Goal: Task Accomplishment & Management: Manage account settings

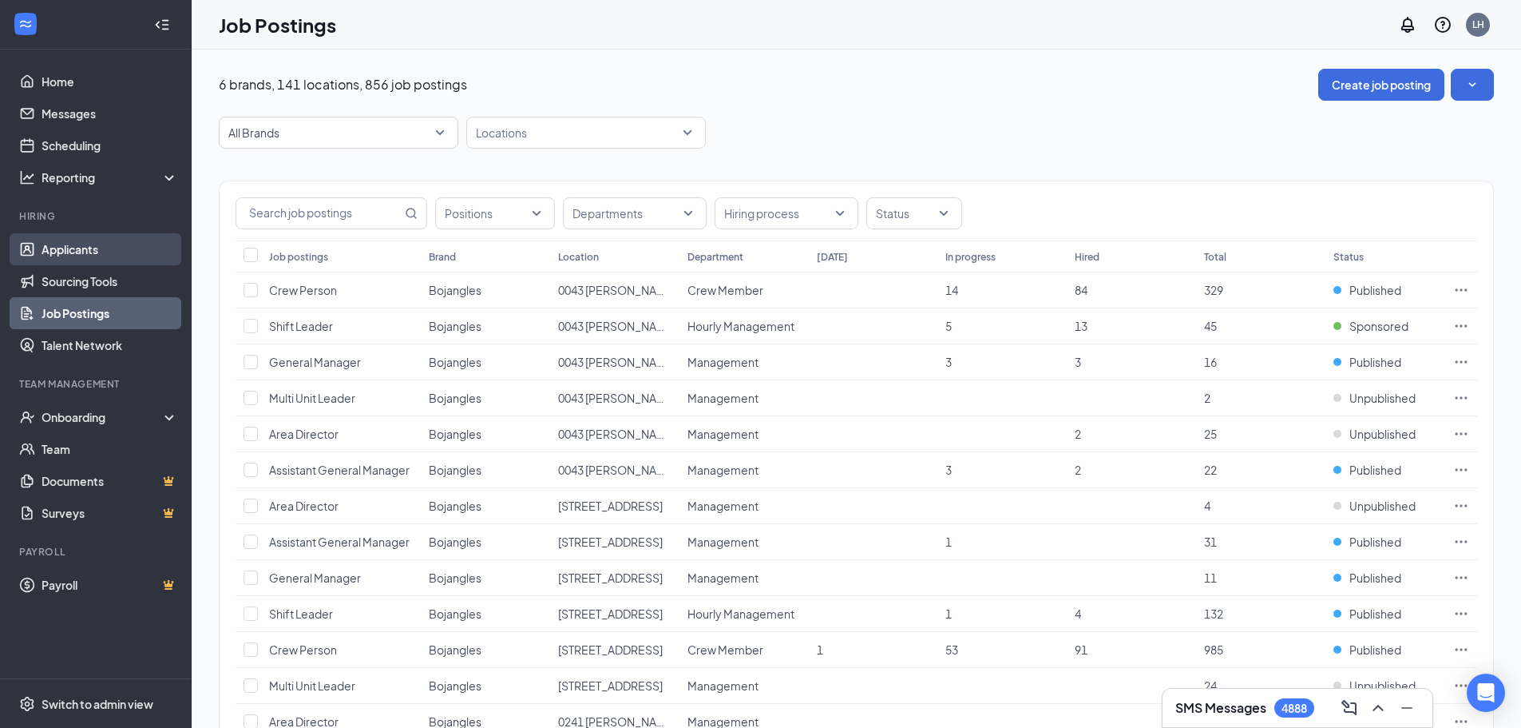
click at [80, 249] on link "Applicants" at bounding box center [110, 249] width 137 height 32
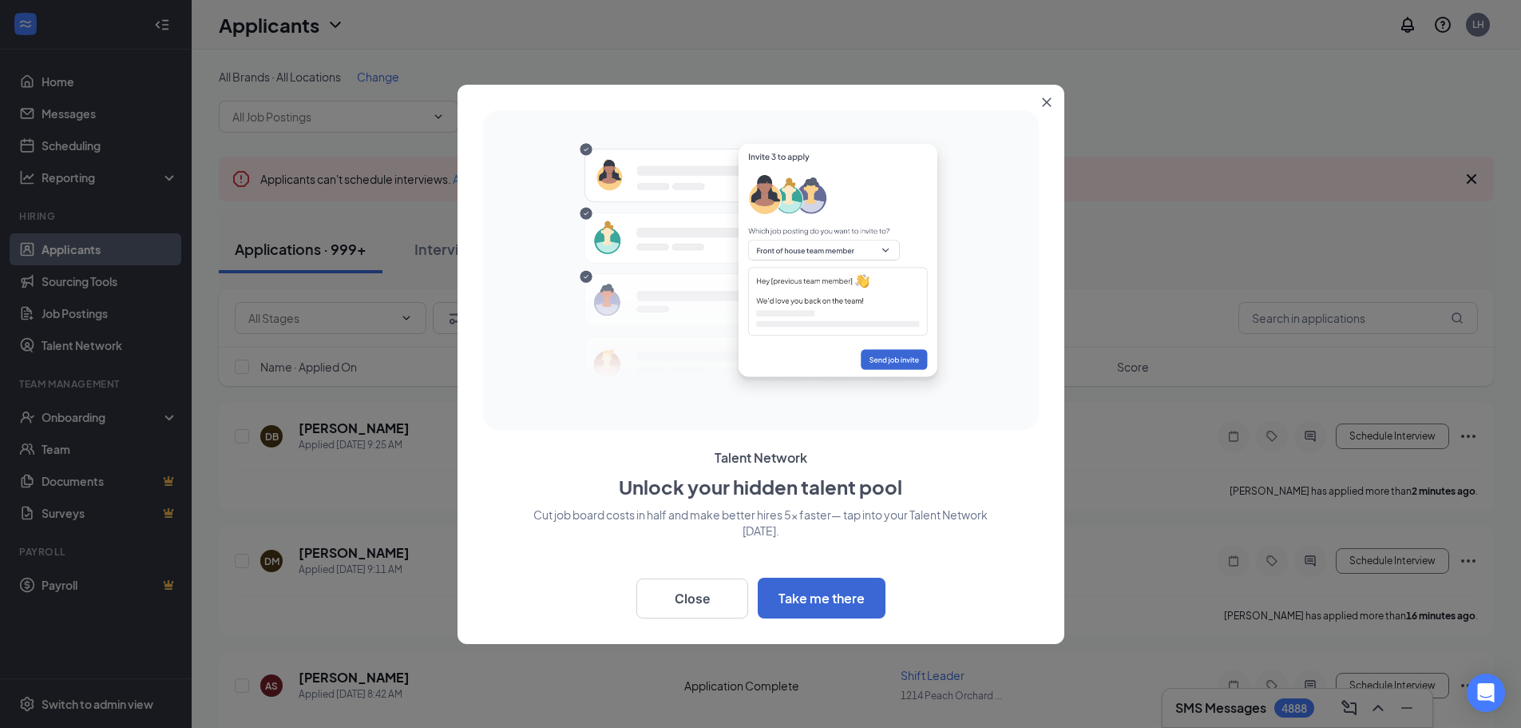
drag, startPoint x: 1049, startPoint y: 98, endPoint x: 1041, endPoint y: 102, distance: 9.6
click at [1049, 98] on icon "Close" at bounding box center [1047, 102] width 10 height 10
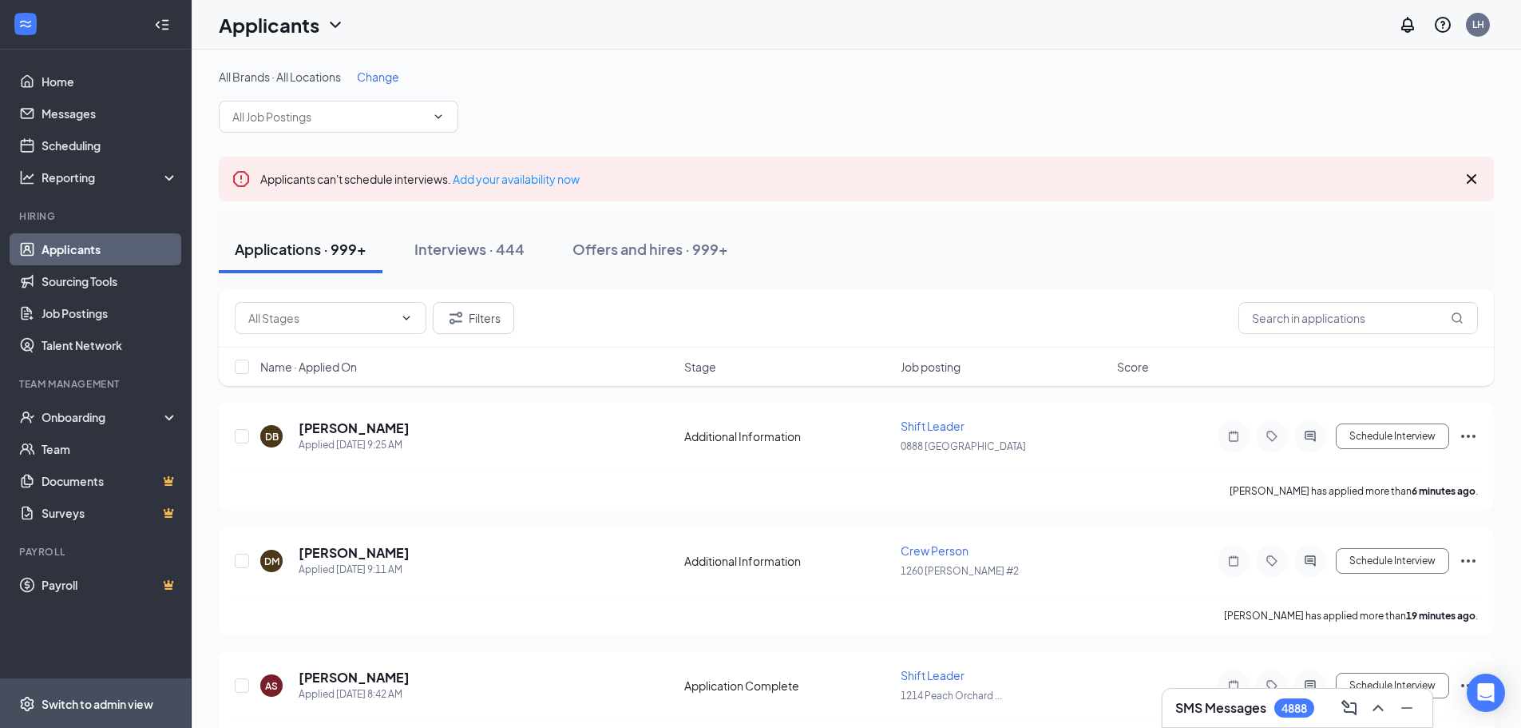
click at [78, 705] on div "Switch to admin view" at bounding box center [98, 704] width 112 height 16
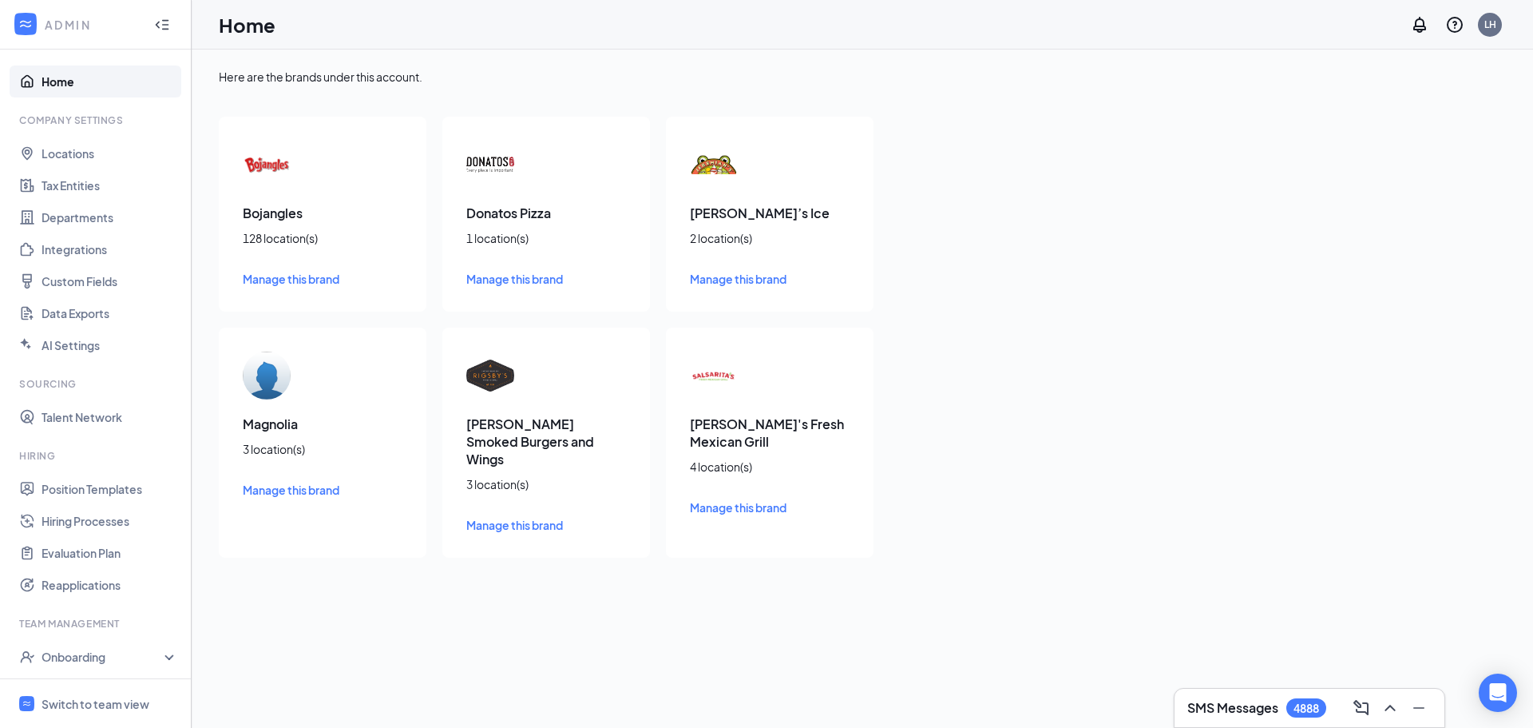
click at [280, 407] on div "Magnolia 3 location(s) Manage this brand" at bounding box center [323, 442] width 208 height 230
click at [265, 489] on span "Manage this brand" at bounding box center [291, 489] width 97 height 14
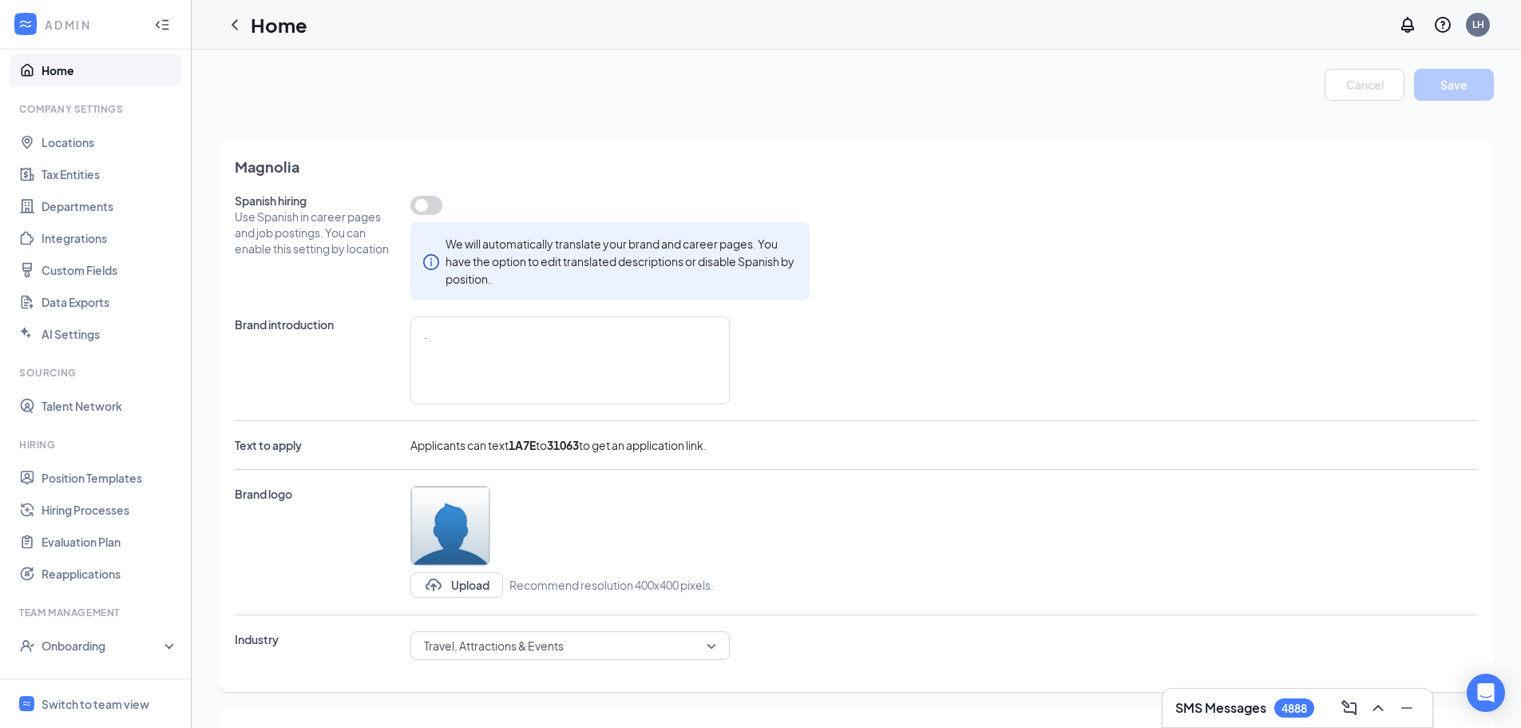
scroll to position [25, 0]
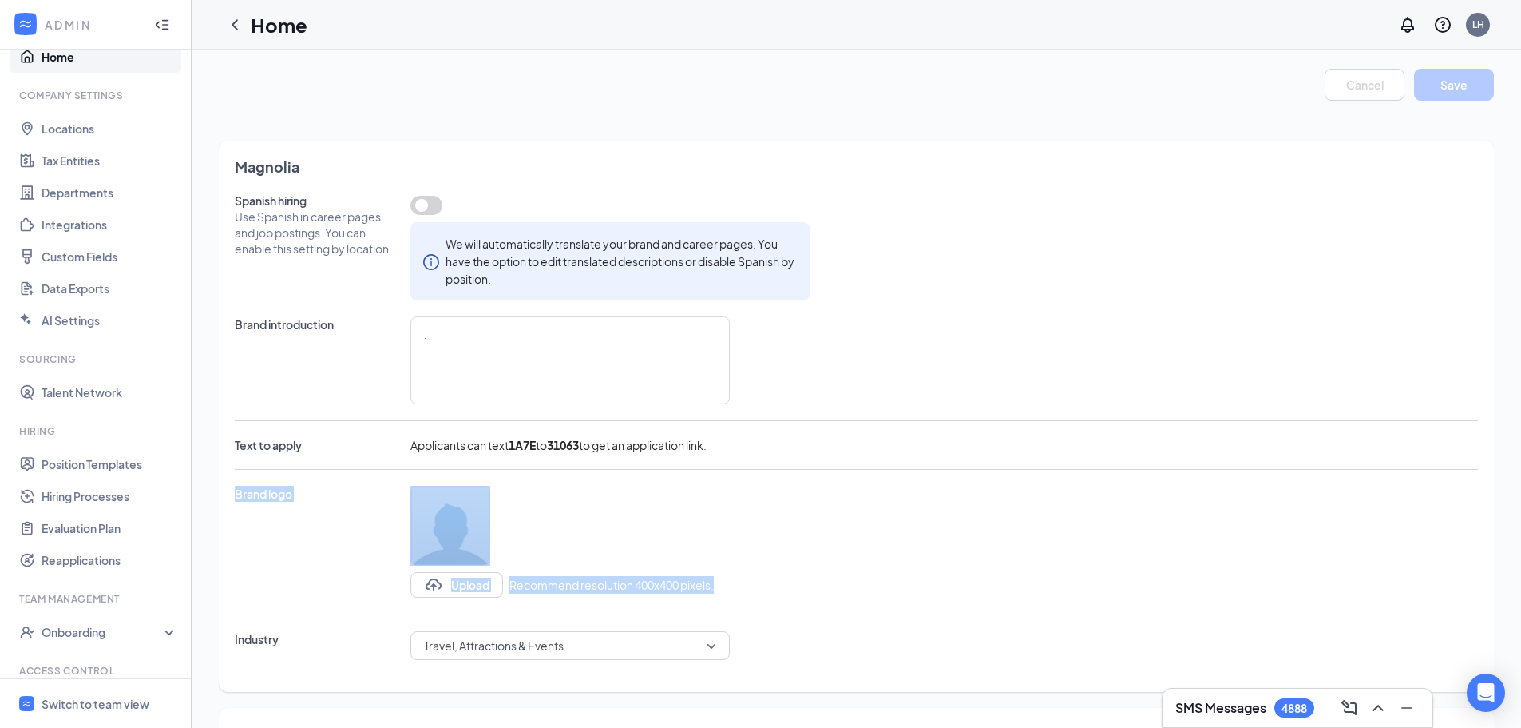
drag, startPoint x: 193, startPoint y: 530, endPoint x: 197, endPoint y: 611, distance: 80.8
click at [197, 611] on div "Cancel Save Magnolia Spanish hiring Use Spanish in career pages and job posting…" at bounding box center [857, 652] width 1330 height 1204
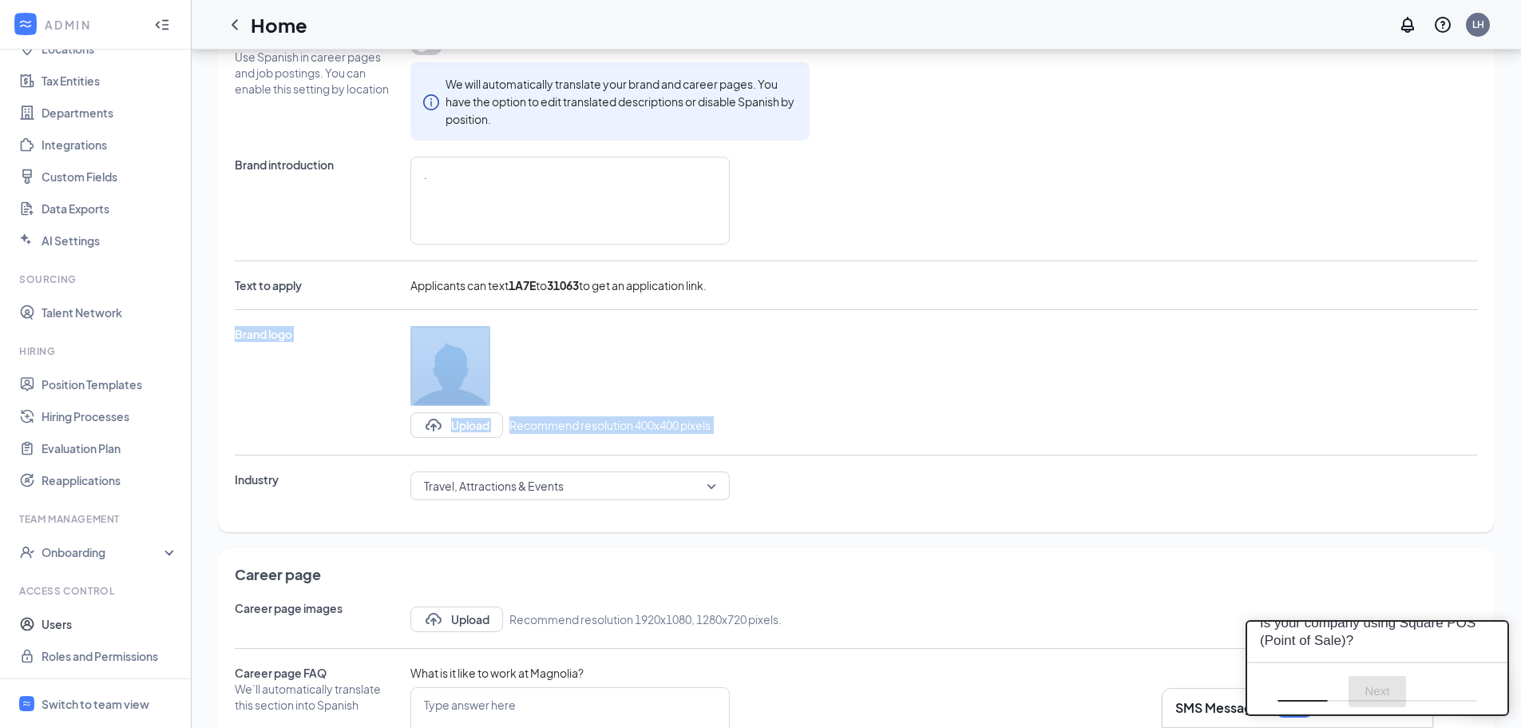
scroll to position [0, 0]
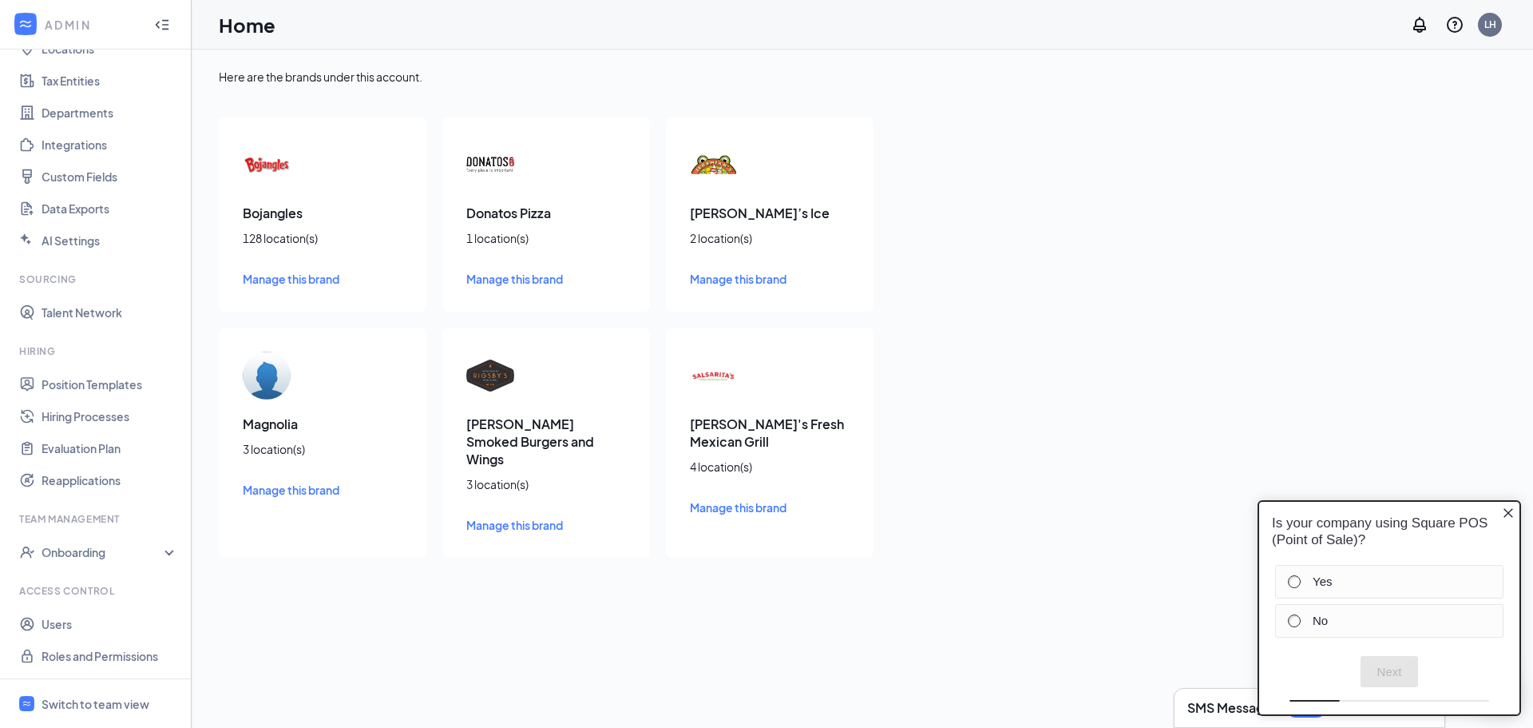
click at [1513, 506] on icon "Close button" at bounding box center [1508, 512] width 13 height 13
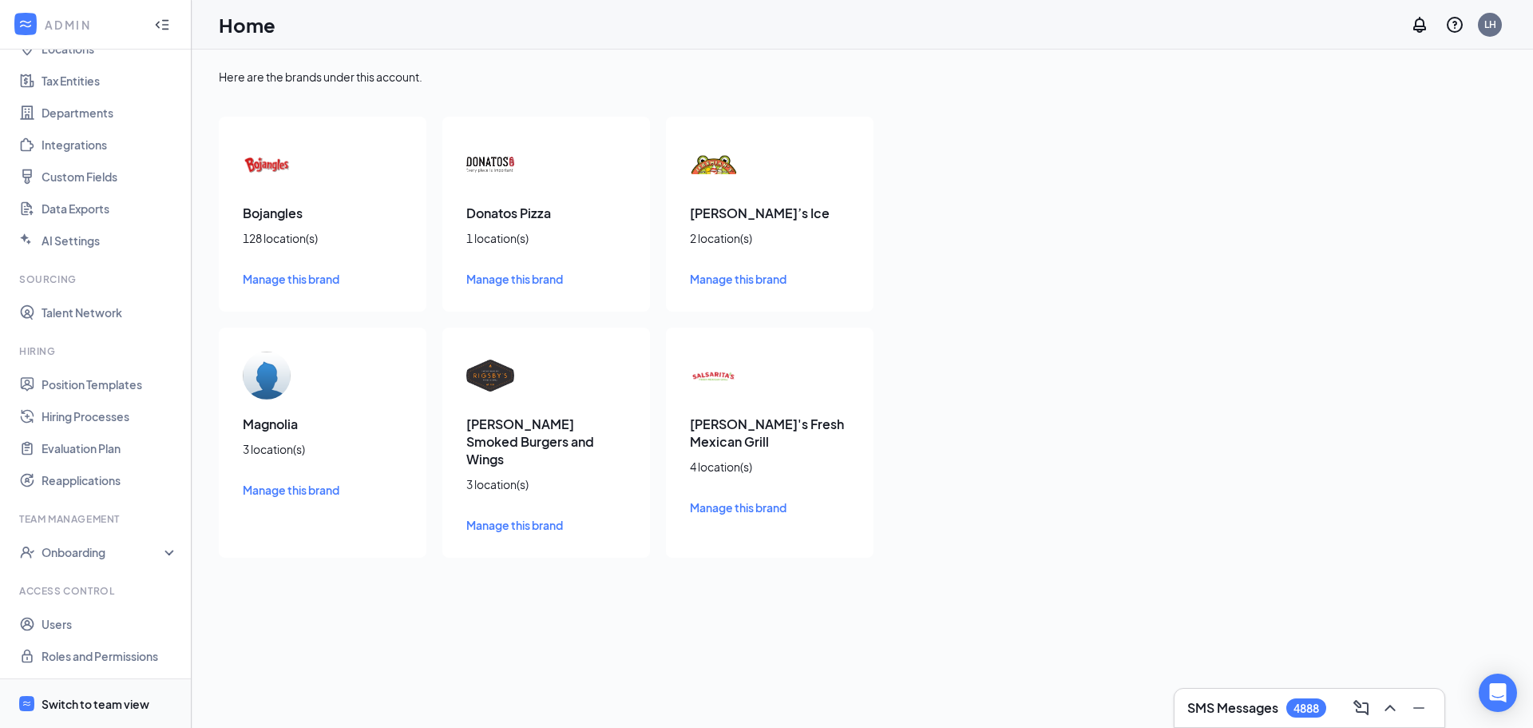
click at [100, 701] on div "Switch to team view" at bounding box center [96, 704] width 108 height 16
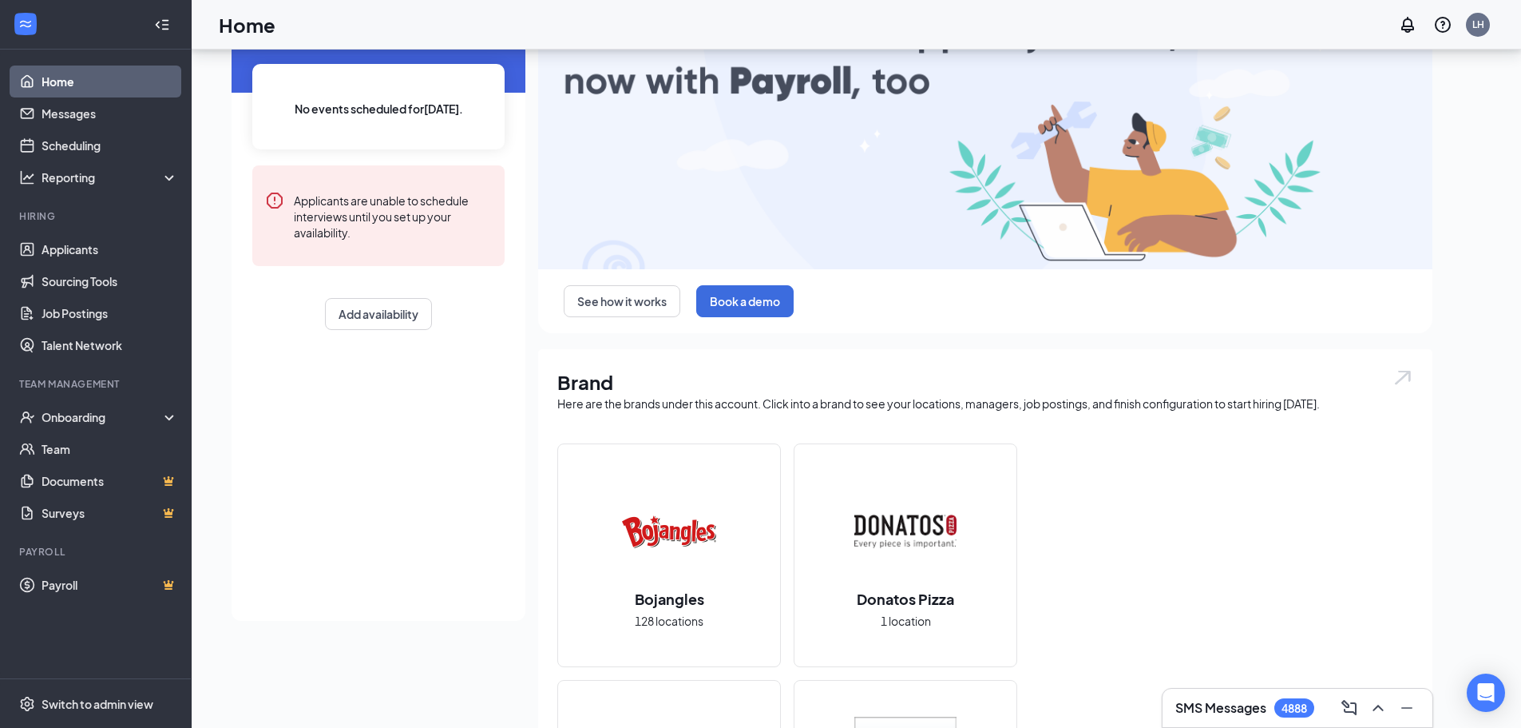
scroll to position [160, 0]
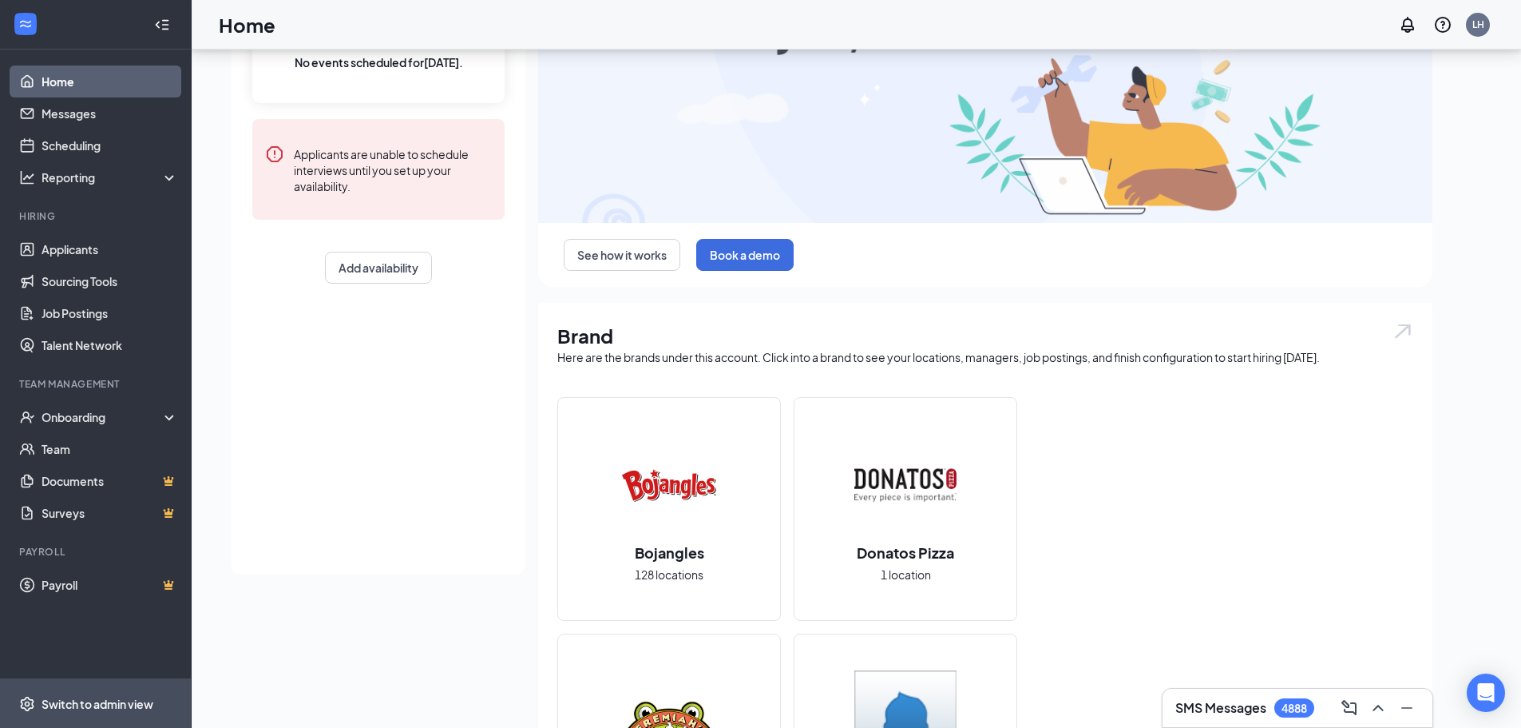
click at [91, 694] on span "Switch to admin view" at bounding box center [110, 703] width 137 height 49
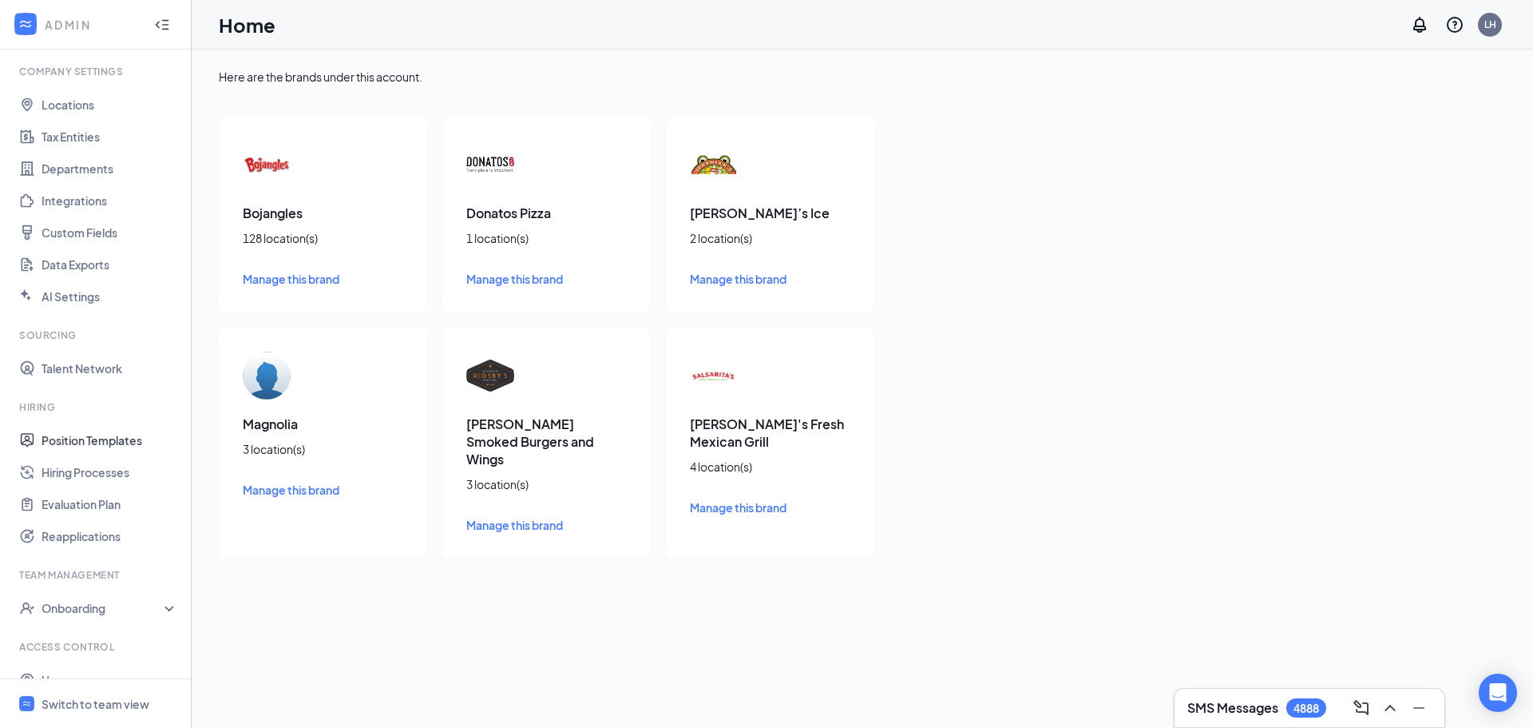
scroll to position [105, 0]
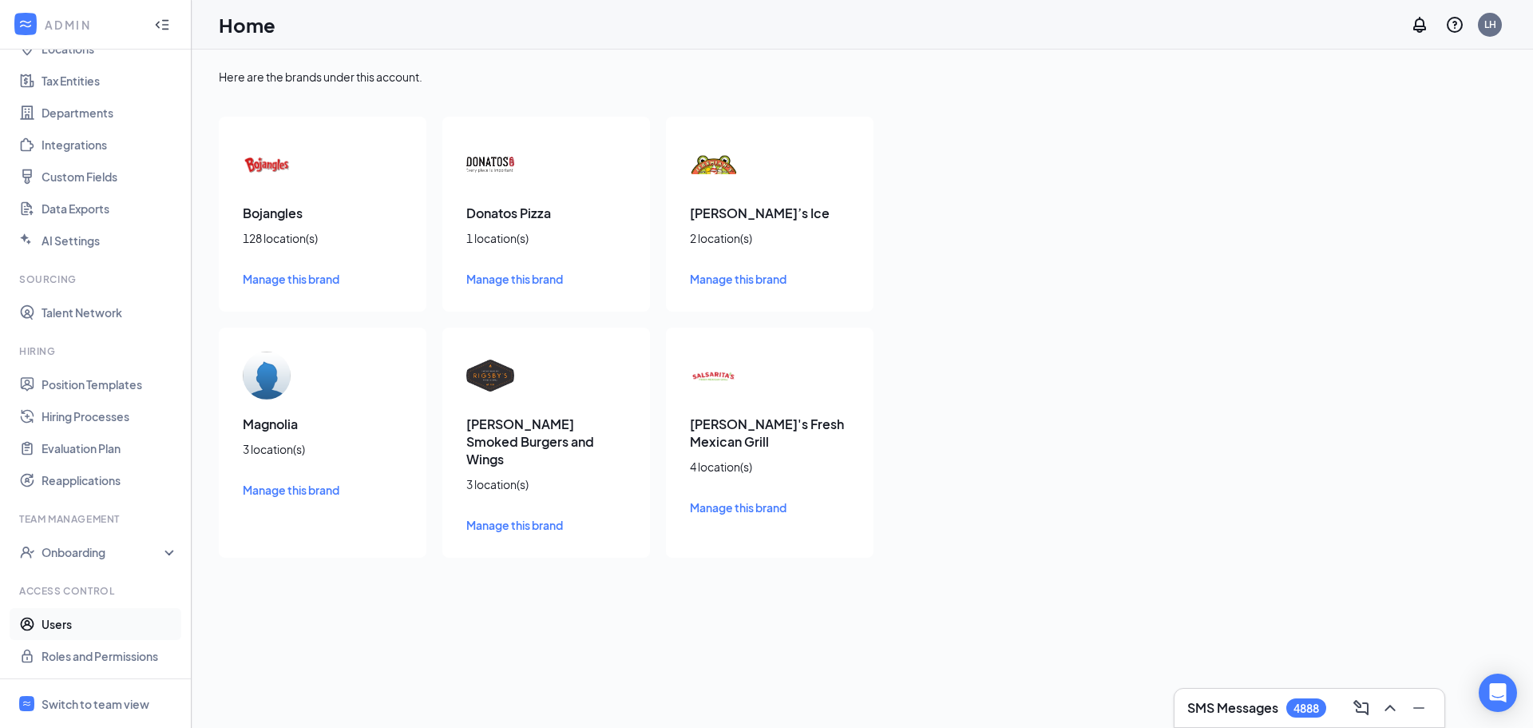
click at [58, 626] on link "Users" at bounding box center [110, 624] width 137 height 32
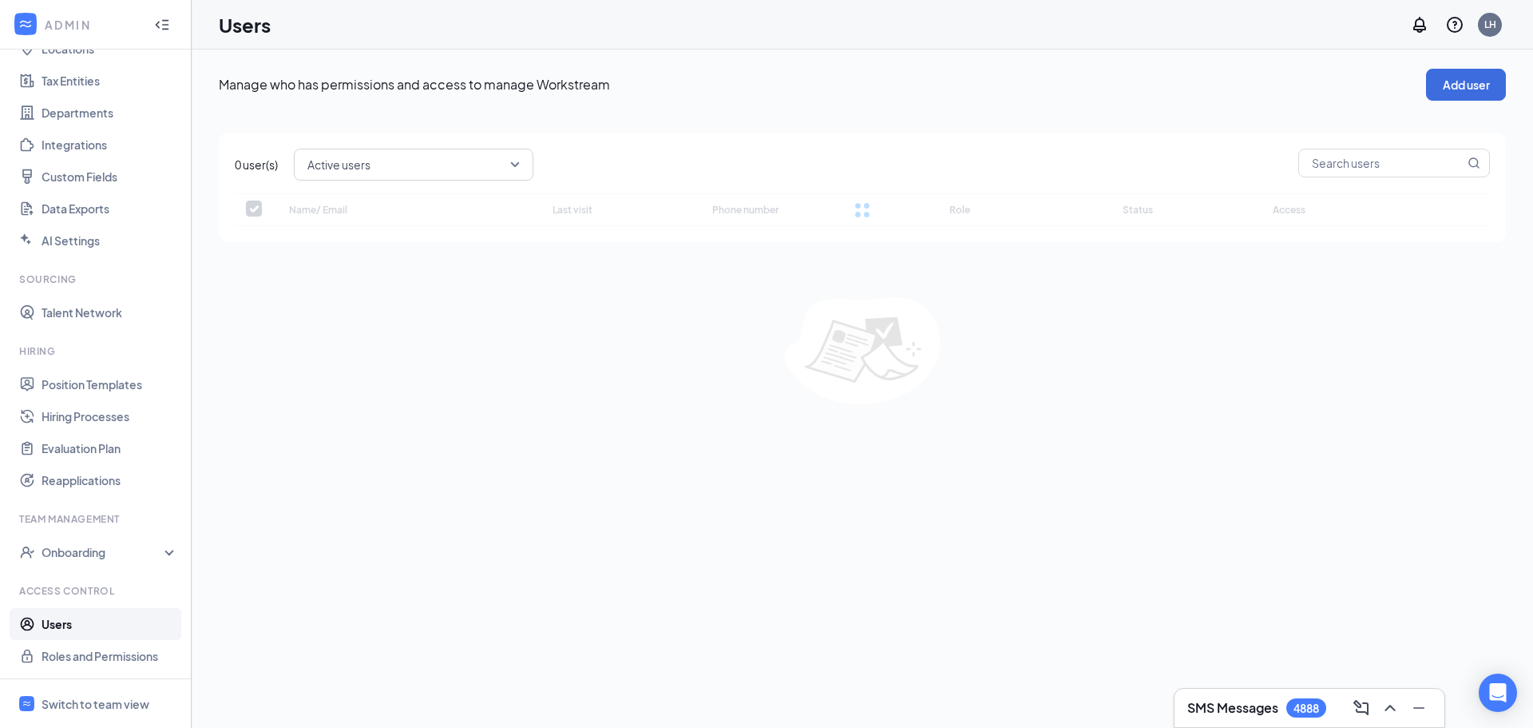
checkbox input "false"
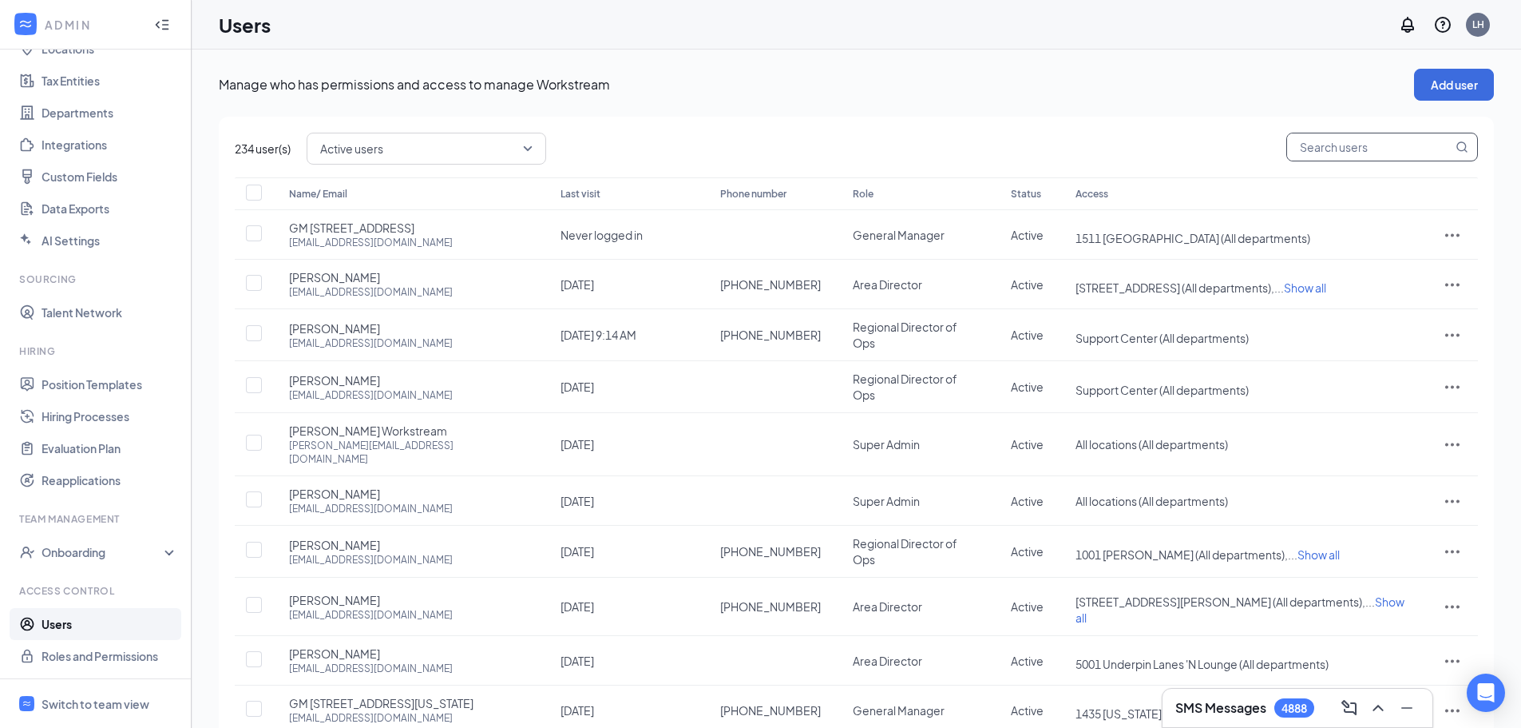
click at [1381, 147] on input "text" at bounding box center [1369, 146] width 165 height 27
type input "[PERSON_NAME]"
checkbox input "true"
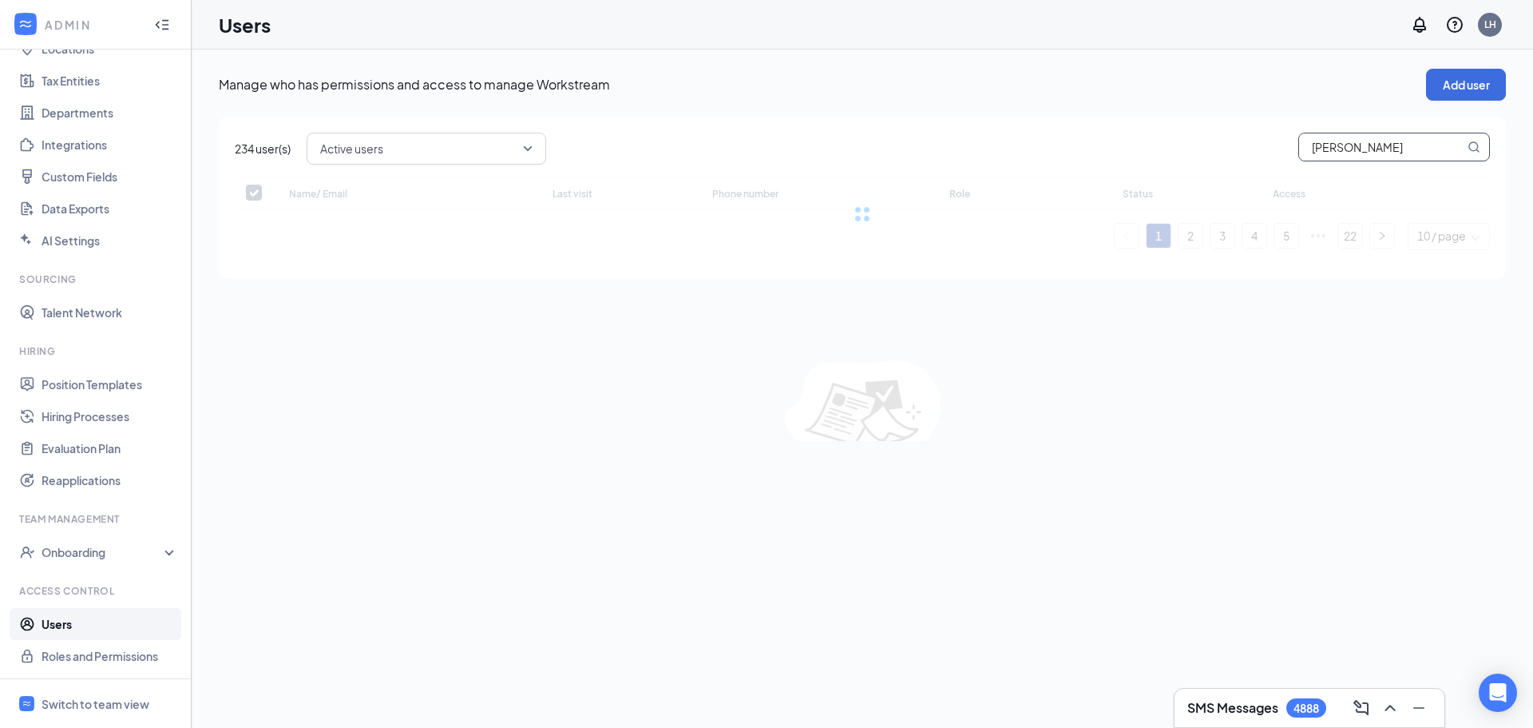
type input "[PERSON_NAME]"
checkbox input "false"
type input "[PERSON_NAME]"
checkbox input "false"
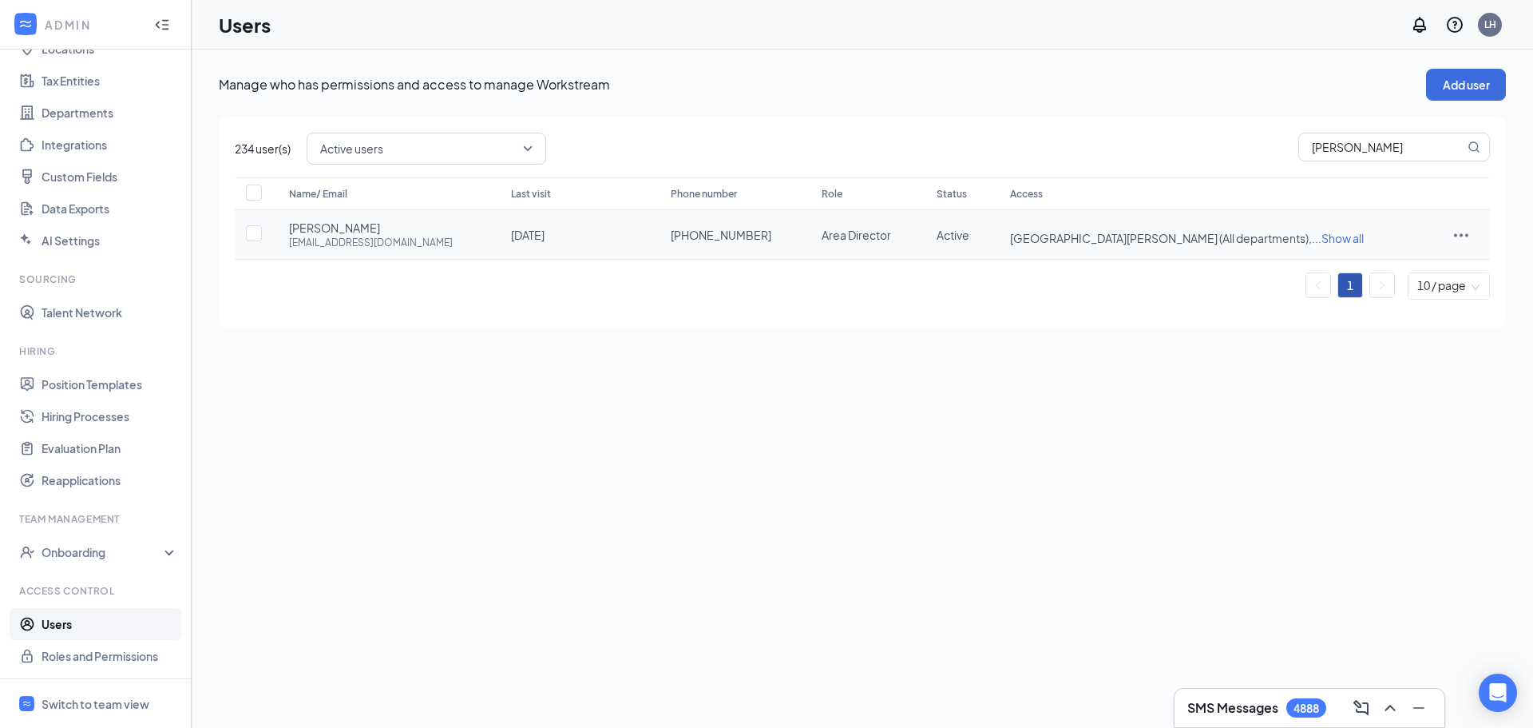
click at [1456, 236] on icon "ActionsIcon" at bounding box center [1461, 234] width 14 height 3
click at [1390, 271] on span "Edit user" at bounding box center [1385, 268] width 46 height 14
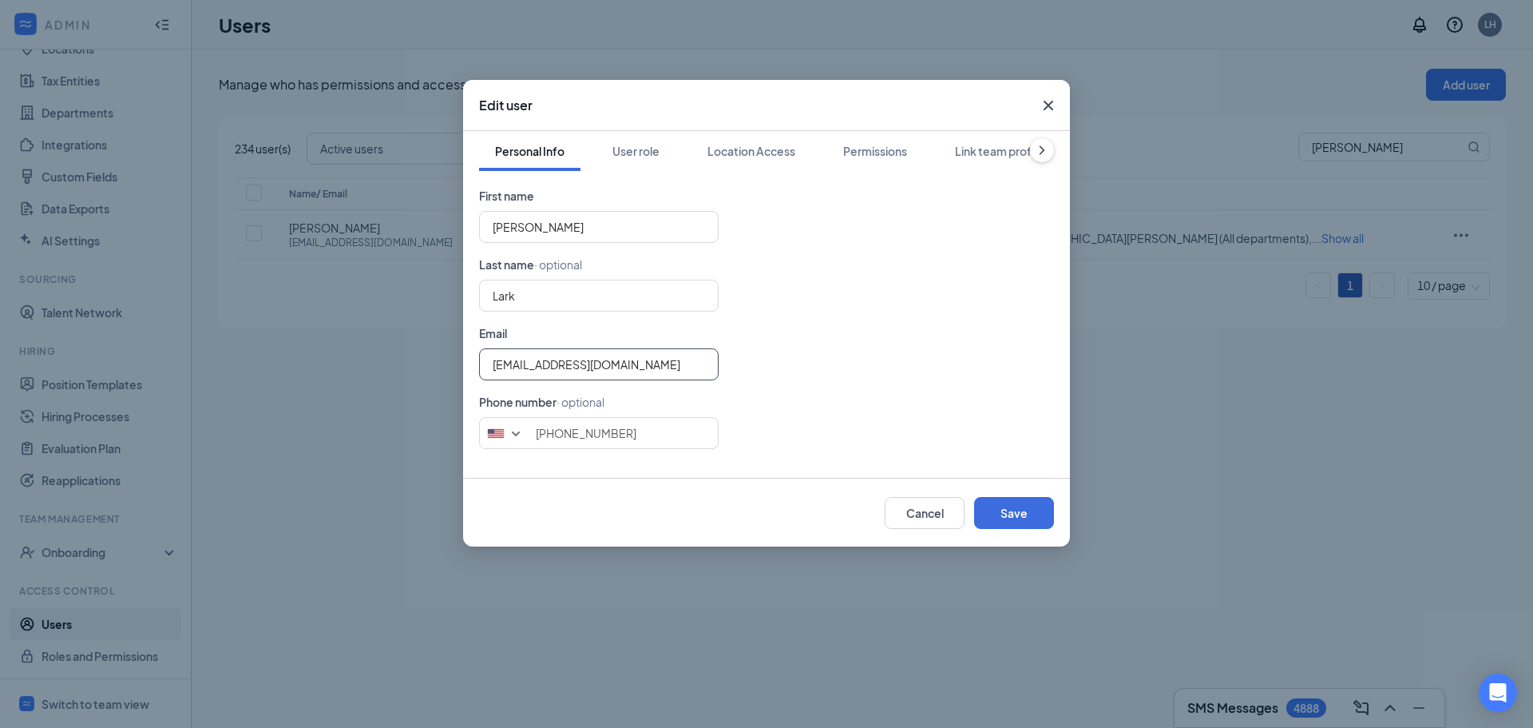
click at [532, 363] on input "[EMAIL_ADDRESS][DOMAIN_NAME]" at bounding box center [599, 364] width 240 height 32
click at [743, 156] on div "Location Access" at bounding box center [752, 151] width 88 height 16
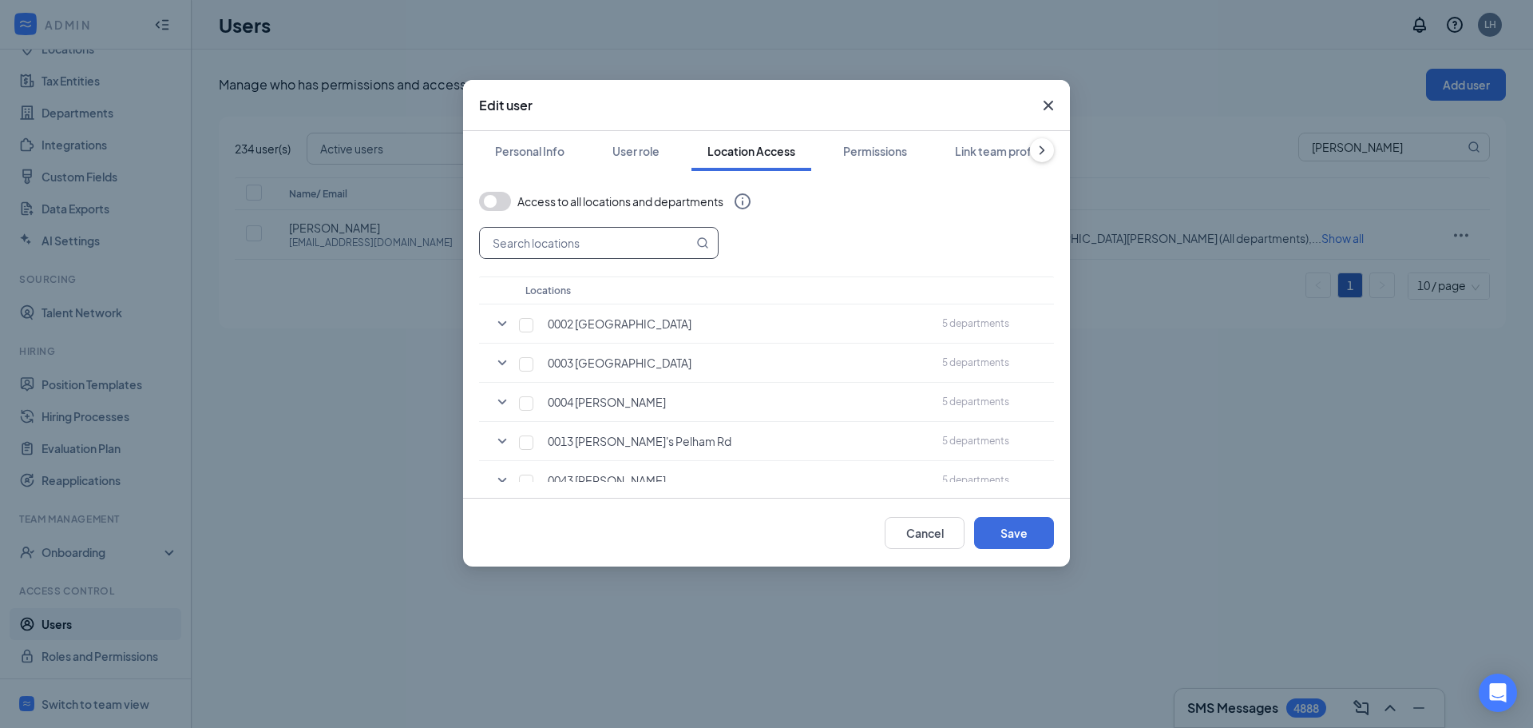
click at [583, 243] on input "text" at bounding box center [586, 243] width 213 height 30
type input "5001"
click at [527, 327] on input "checkbox" at bounding box center [526, 325] width 14 height 14
checkbox input "true"
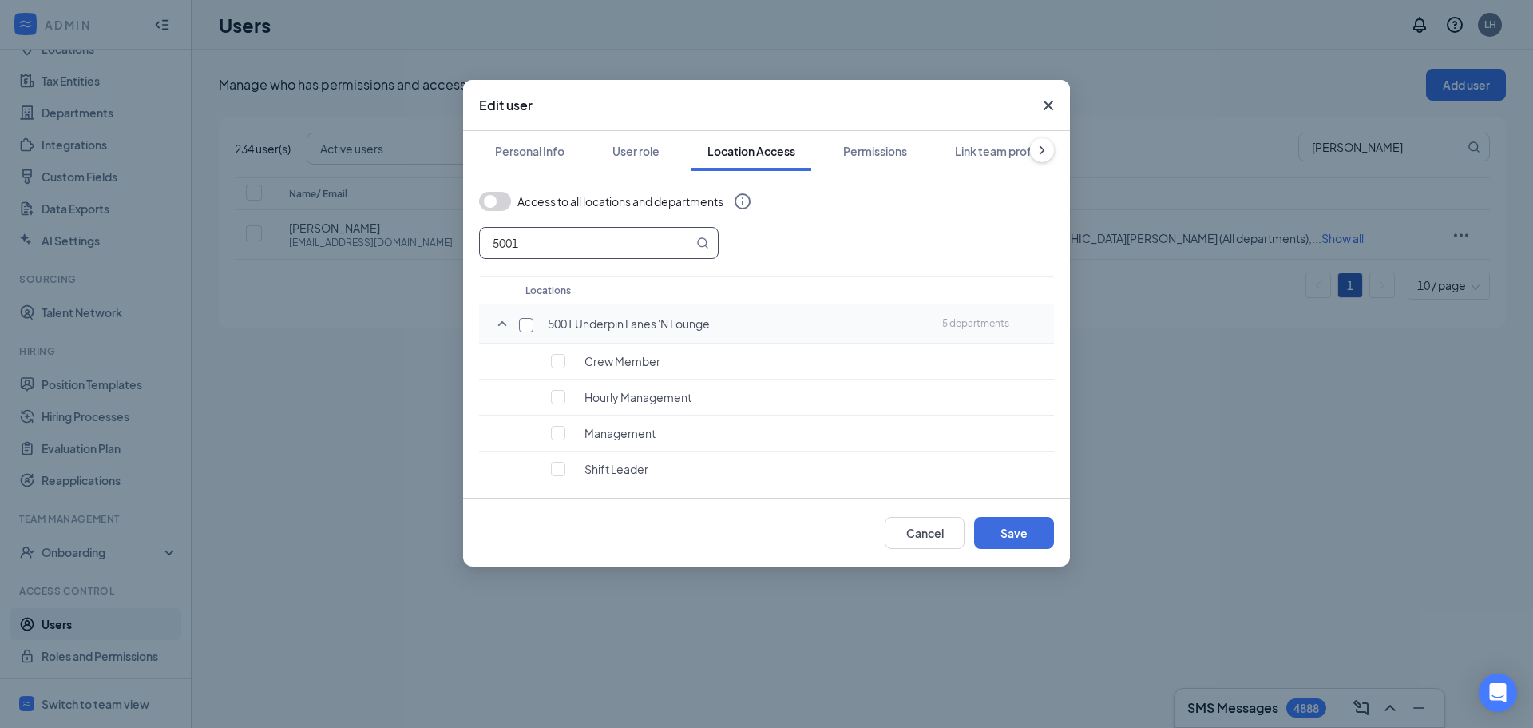
checkbox input "true"
click at [1005, 532] on button "Save" at bounding box center [1014, 533] width 80 height 32
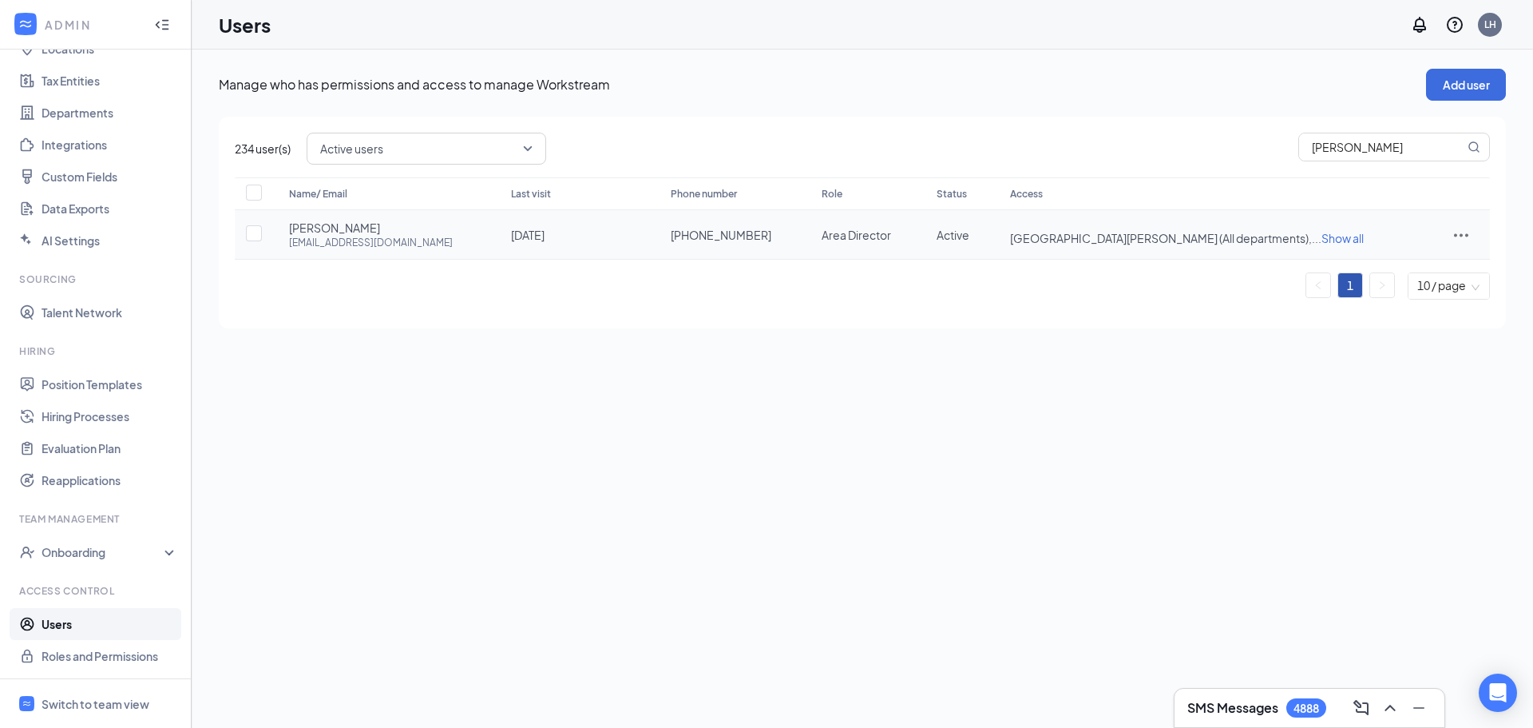
click at [1453, 233] on icon "ActionsIcon" at bounding box center [1461, 234] width 19 height 19
click at [1389, 268] on span "Edit user" at bounding box center [1385, 268] width 46 height 14
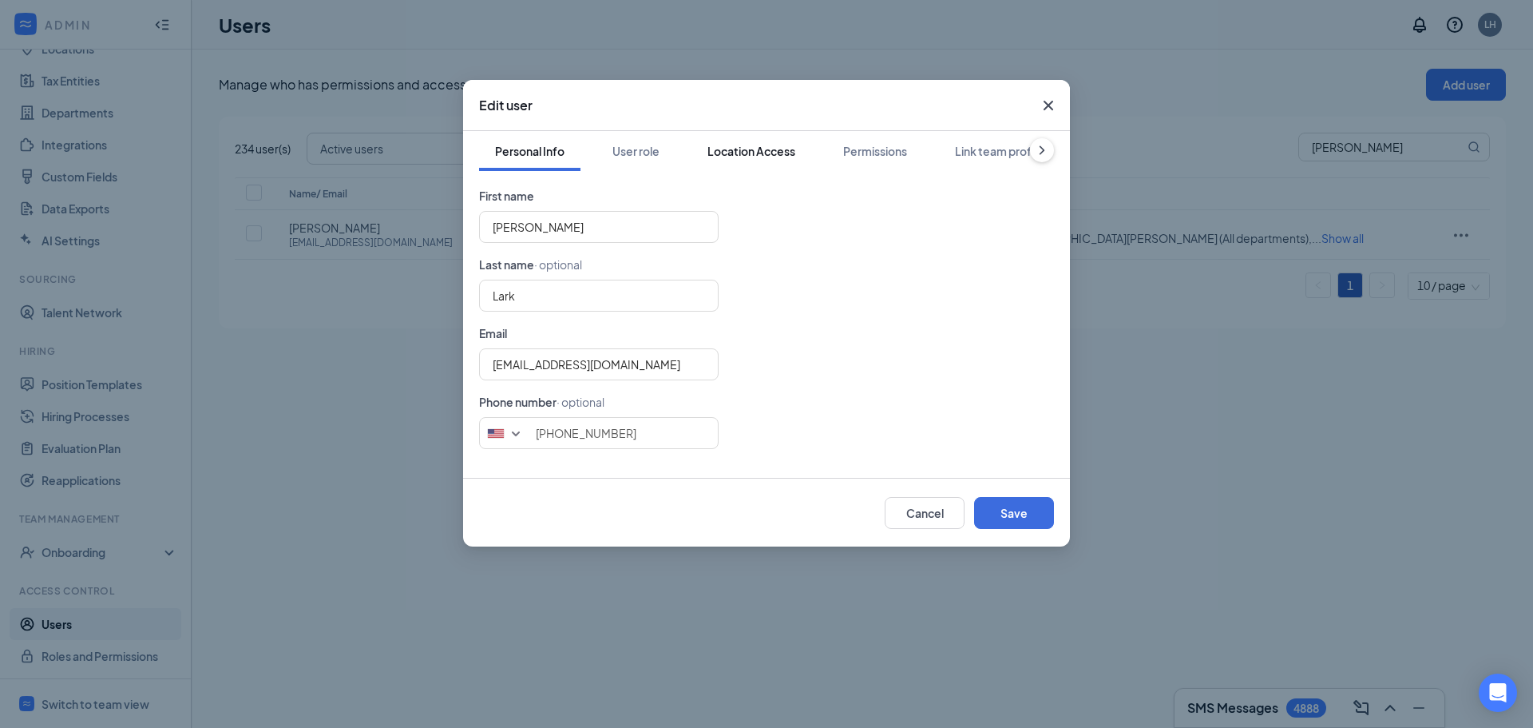
click at [767, 153] on div "Location Access" at bounding box center [752, 151] width 88 height 16
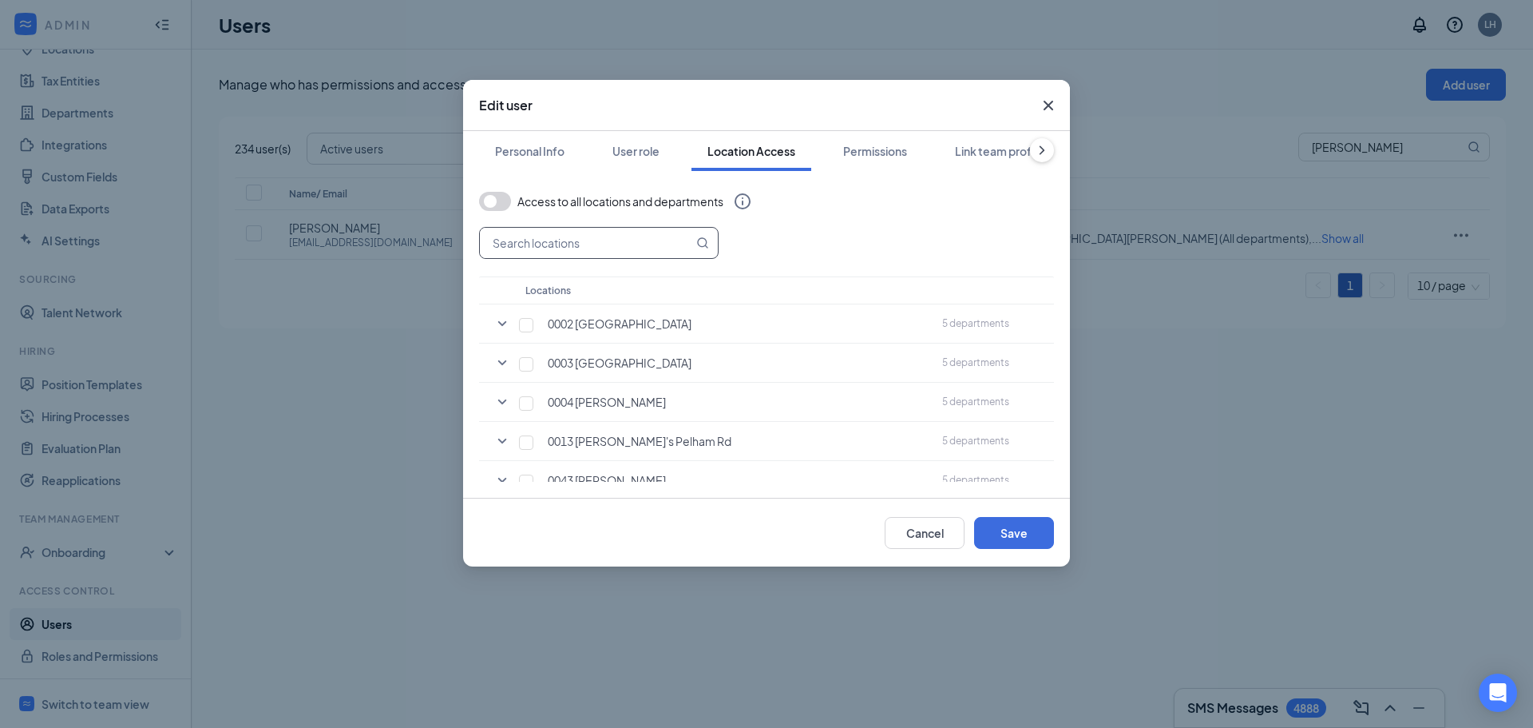
click at [573, 242] on input "text" at bounding box center [586, 243] width 213 height 30
type input "5002"
drag, startPoint x: 520, startPoint y: 322, endPoint x: 532, endPoint y: 320, distance: 12.1
click at [524, 322] on input "checkbox" at bounding box center [526, 325] width 14 height 14
checkbox input "true"
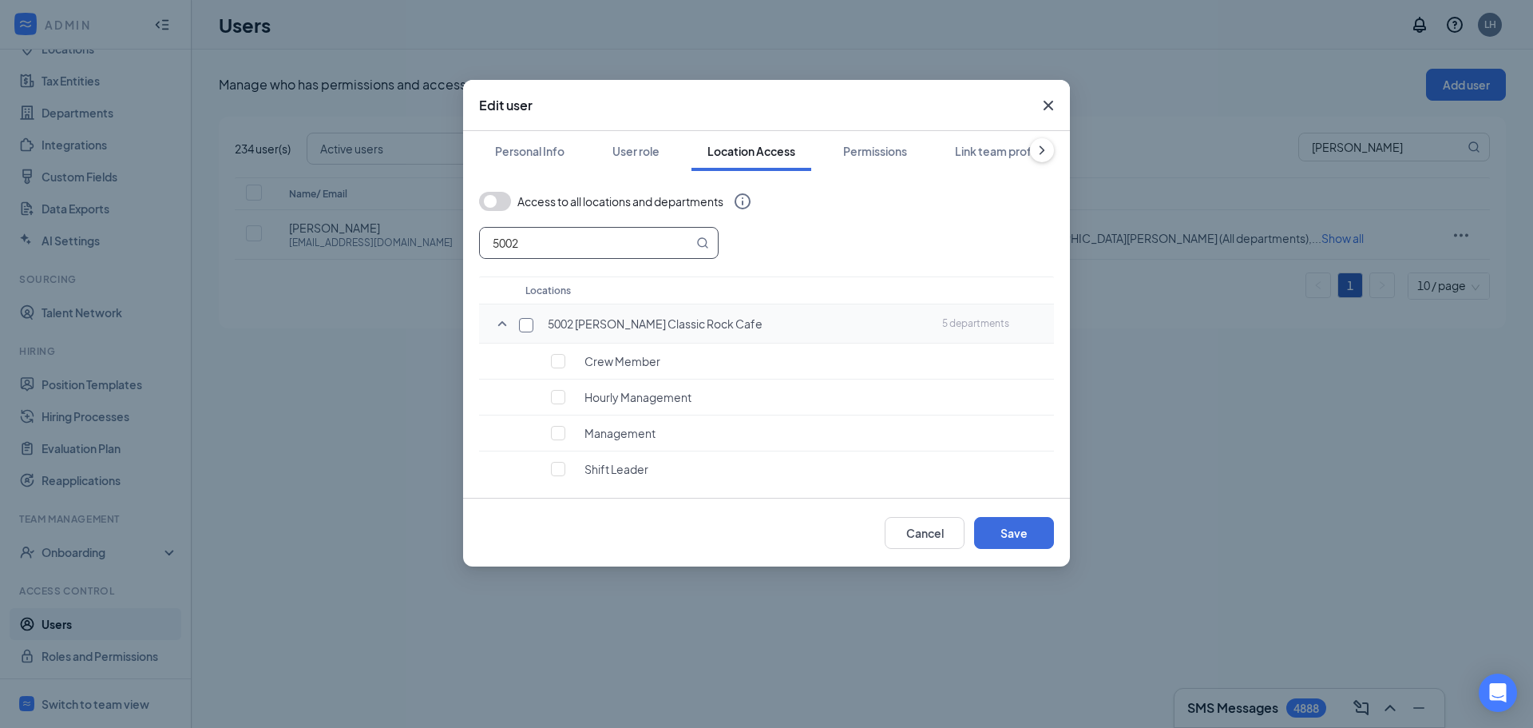
checkbox input "true"
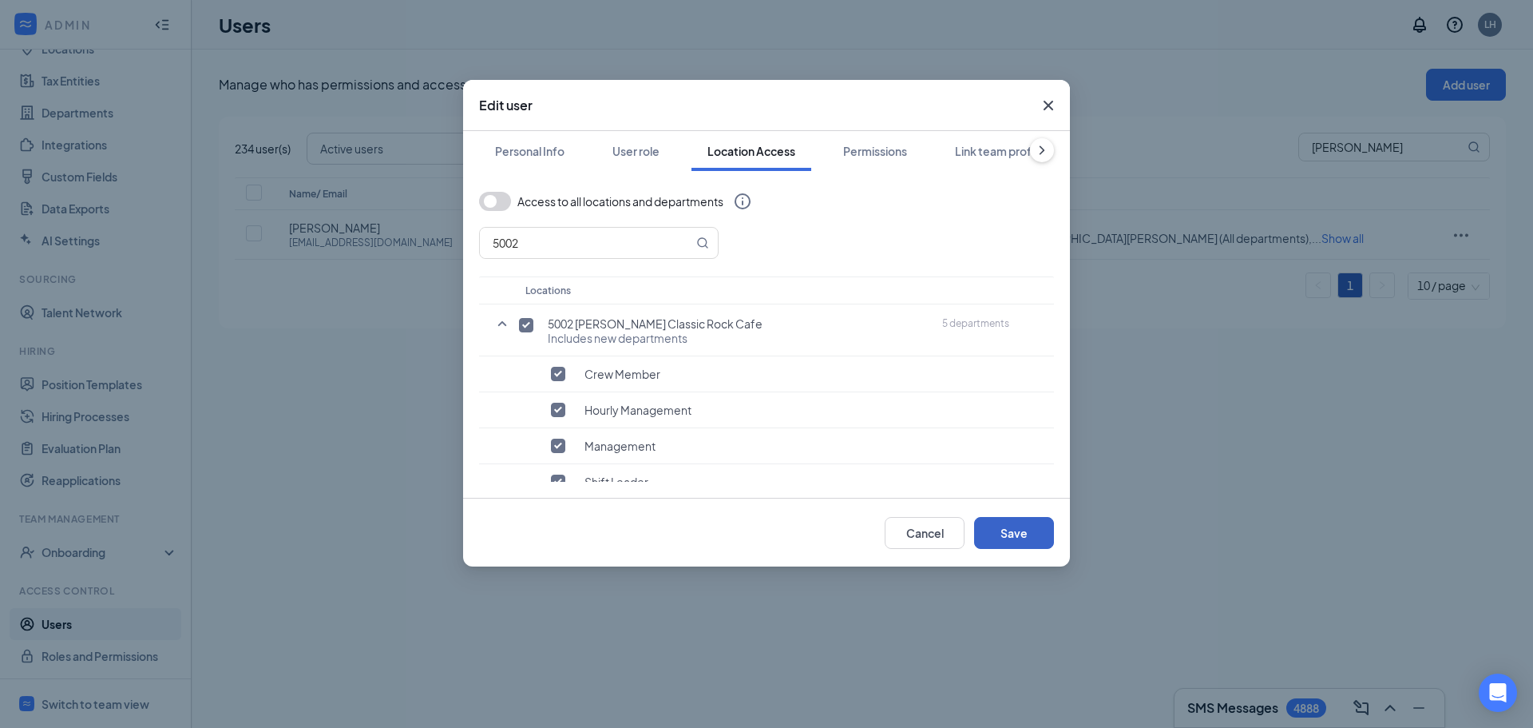
click at [1012, 529] on button "Save" at bounding box center [1014, 533] width 80 height 32
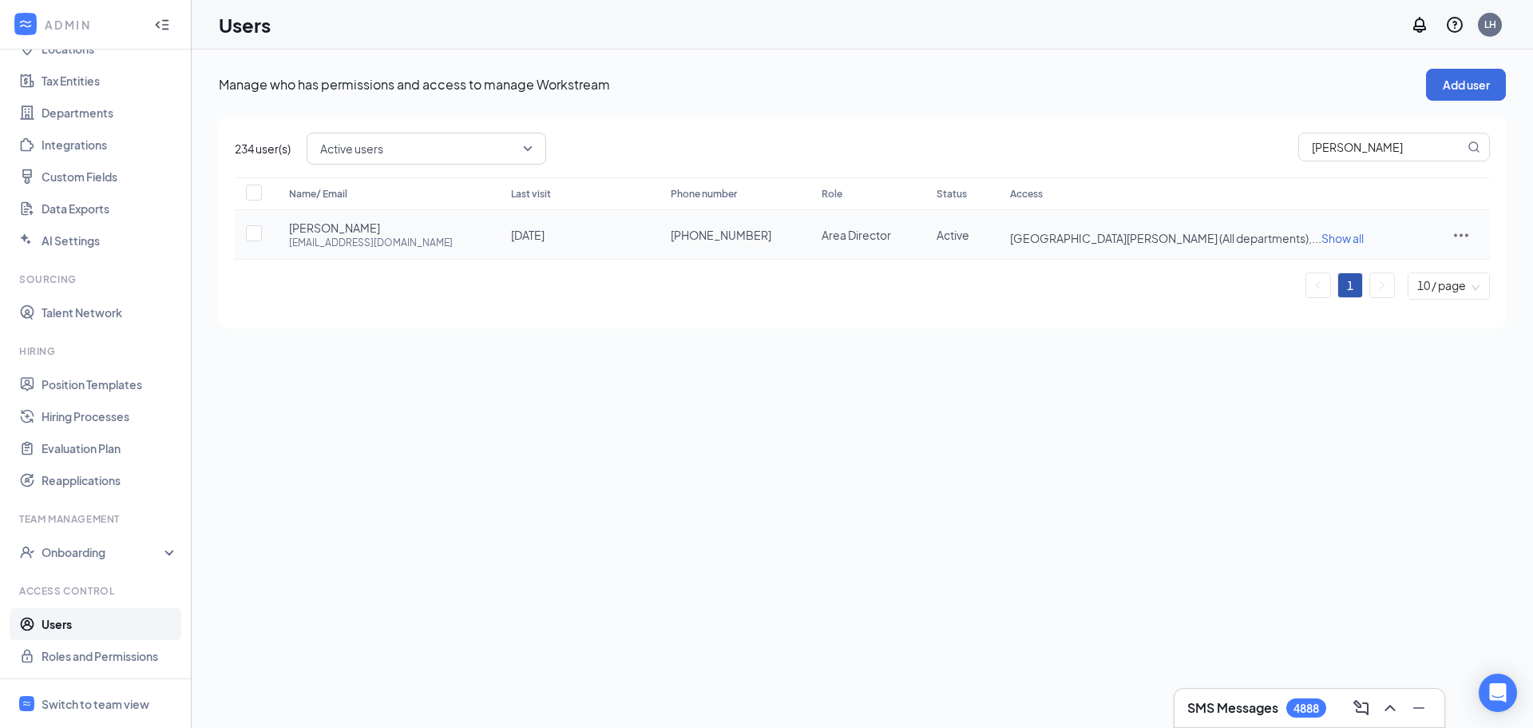
click at [1453, 230] on icon "ActionsIcon" at bounding box center [1461, 234] width 19 height 19
click at [1388, 270] on span "Edit user" at bounding box center [1385, 268] width 46 height 14
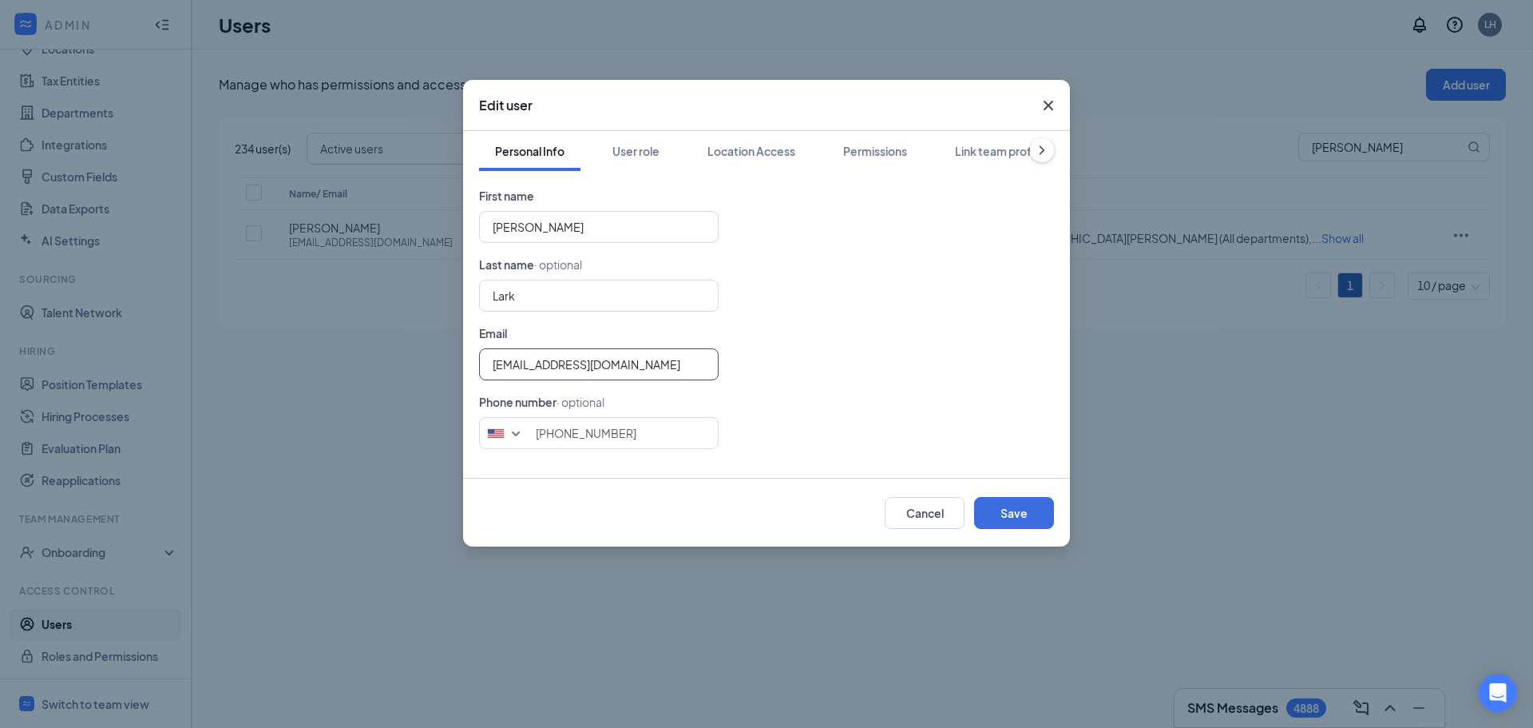
drag, startPoint x: 634, startPoint y: 363, endPoint x: 657, endPoint y: 367, distance: 23.4
click at [533, 368] on input "[EMAIL_ADDRESS][DOMAIN_NAME]" at bounding box center [599, 364] width 240 height 32
type input "[EMAIL_ADDRESS][DOMAIN_NAME]"
click at [1028, 516] on button "Save" at bounding box center [1014, 513] width 80 height 32
type input "8644943053"
